Goal: Check status: Check status

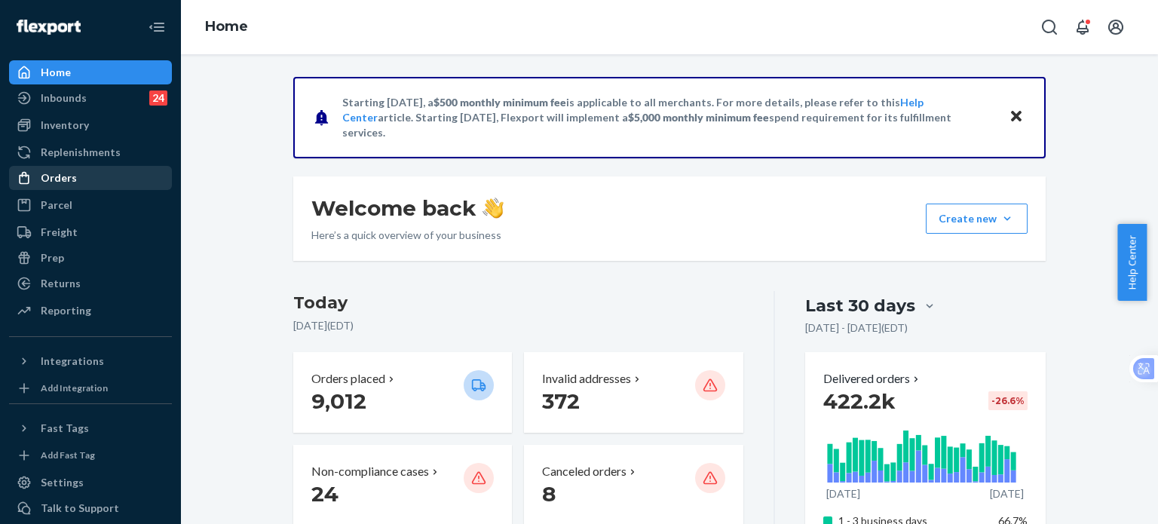
click at [62, 177] on div "Orders" at bounding box center [59, 177] width 36 height 15
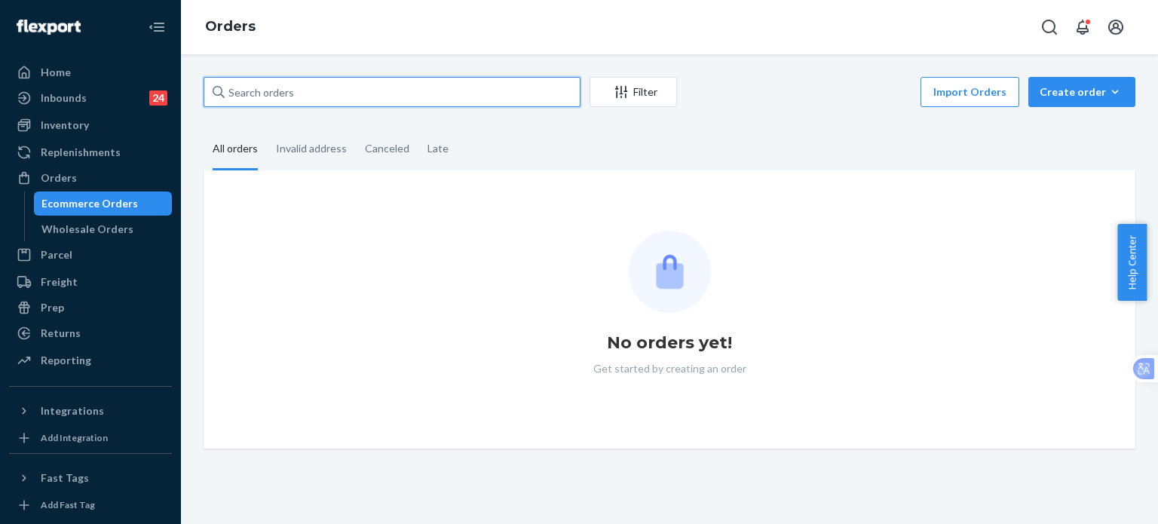
click at [374, 93] on input "text" at bounding box center [392, 92] width 377 height 30
paste input "[PERSON_NAME]"
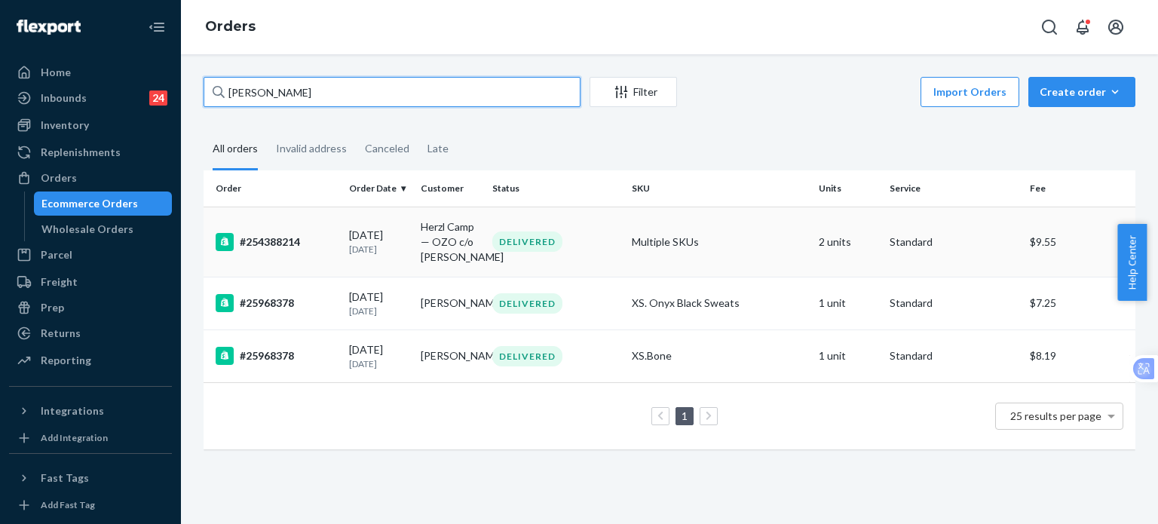
type input "[PERSON_NAME]"
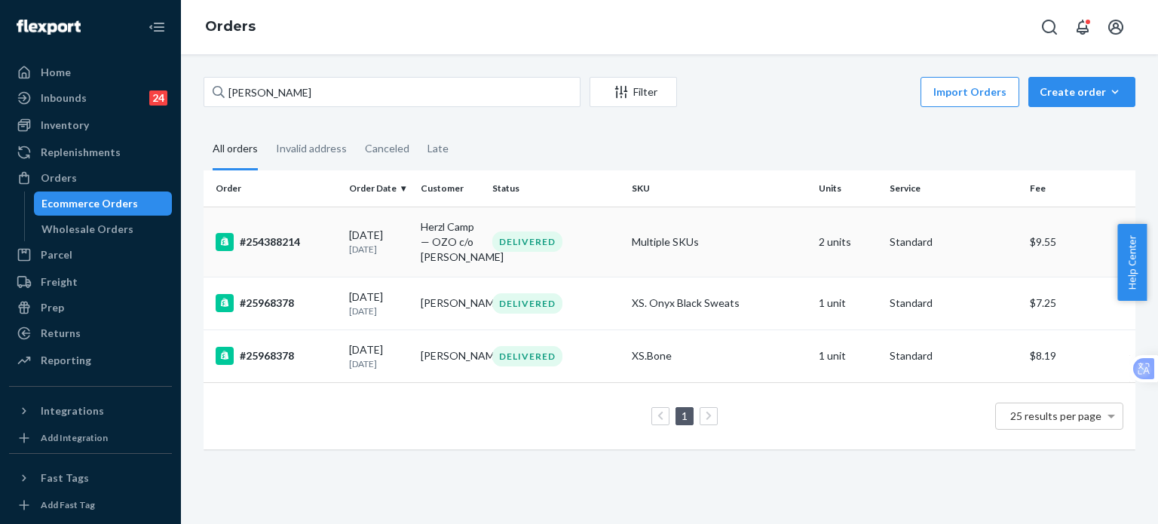
click at [273, 251] on div "#254388214" at bounding box center [276, 242] width 121 height 18
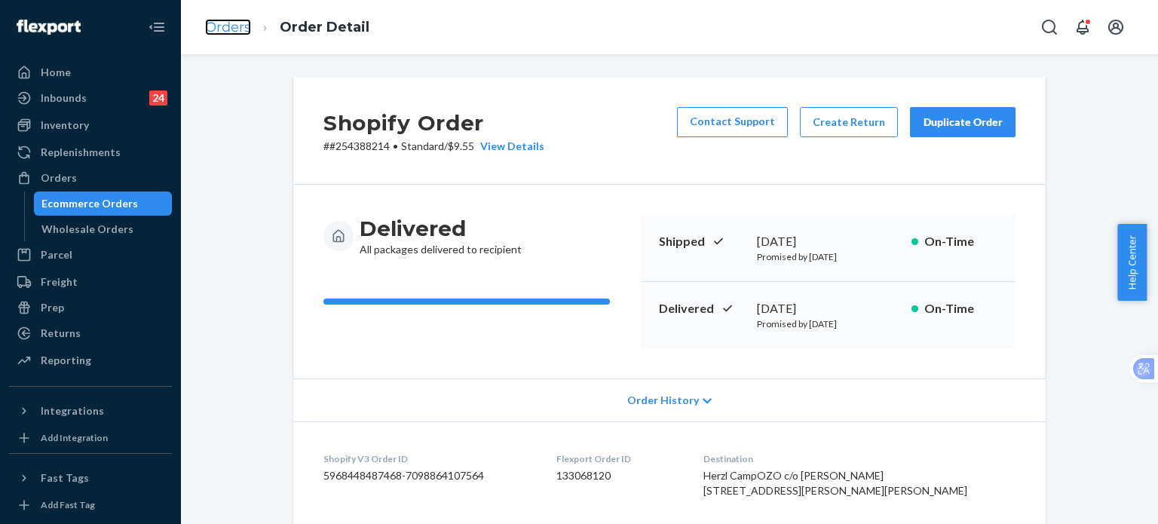
click at [226, 29] on link "Orders" at bounding box center [228, 27] width 46 height 17
